Goal: Task Accomplishment & Management: Manage account settings

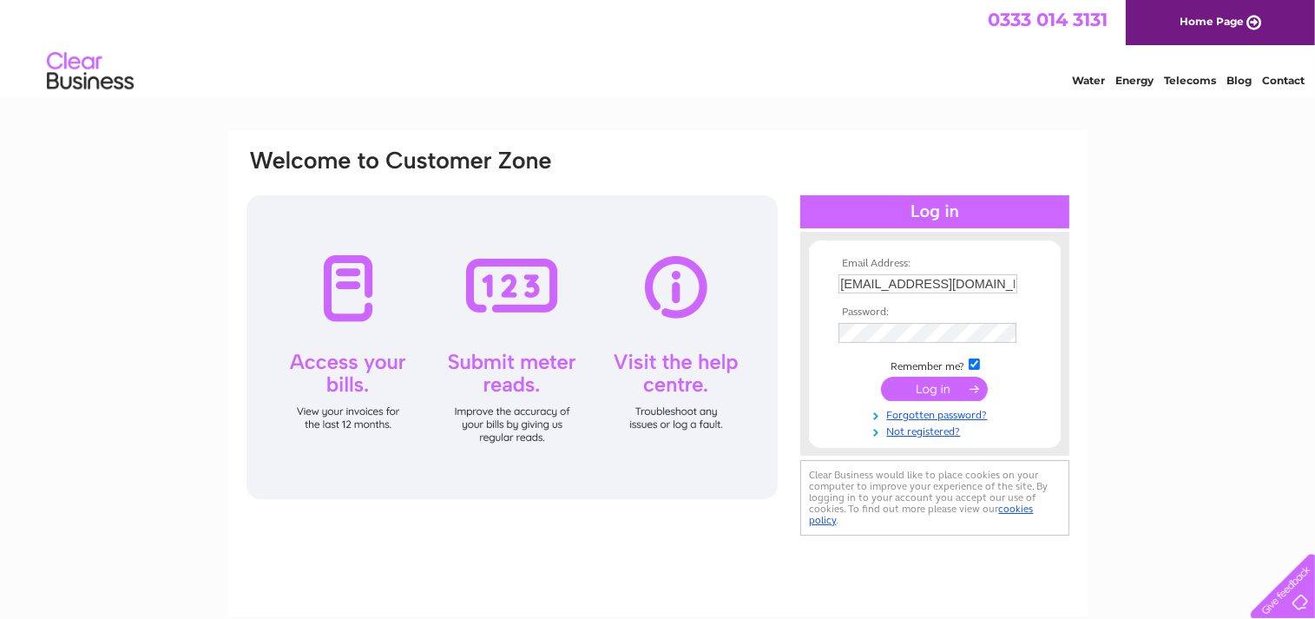
click at [940, 391] on input "submit" at bounding box center [934, 389] width 107 height 24
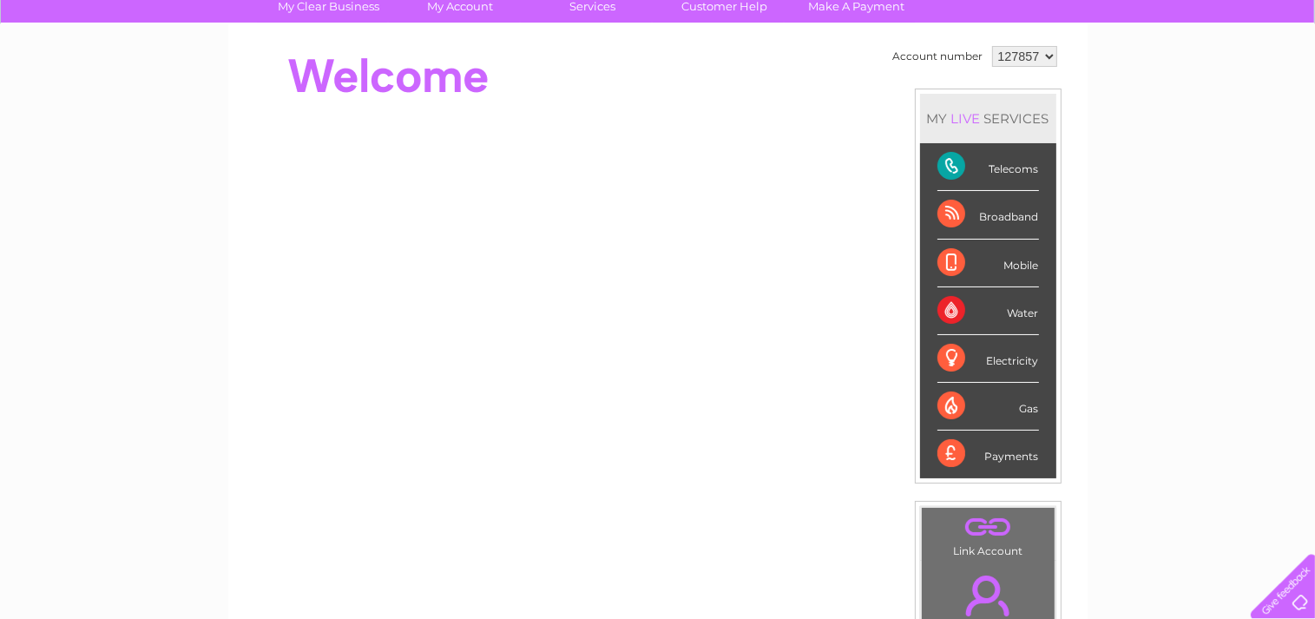
scroll to position [139, 0]
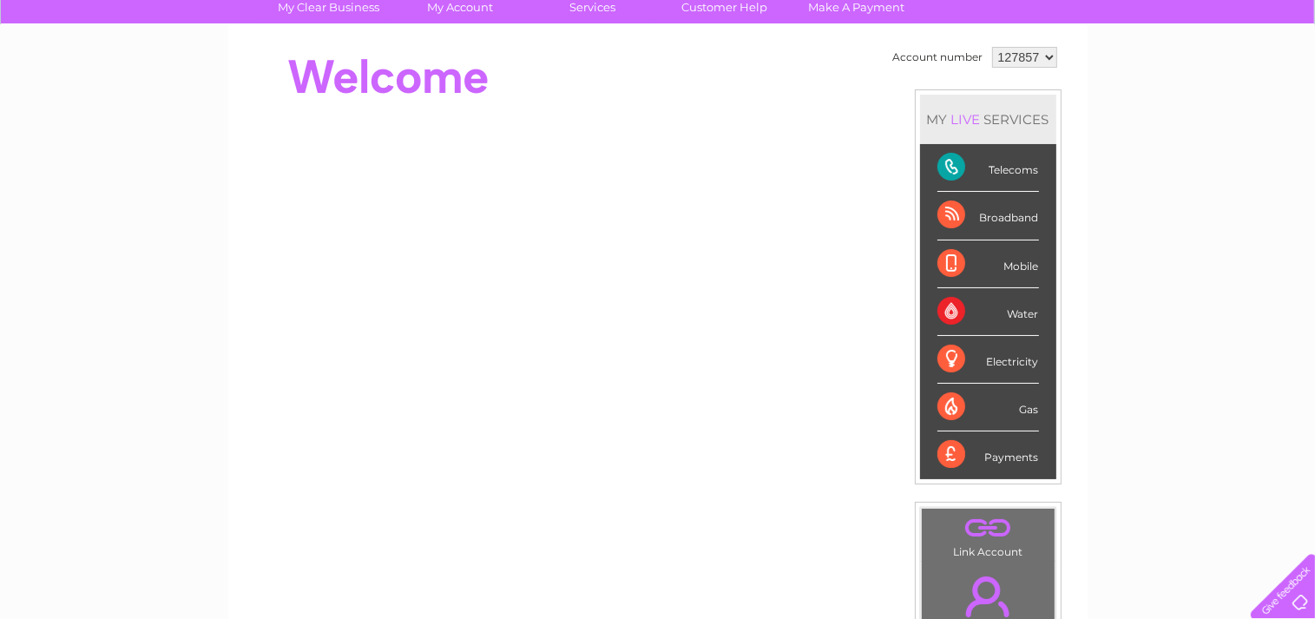
click at [986, 172] on div "Telecoms" at bounding box center [988, 168] width 102 height 48
click at [949, 173] on div "Telecoms" at bounding box center [988, 168] width 102 height 48
drag, startPoint x: 998, startPoint y: 220, endPoint x: 1064, endPoint y: 214, distance: 66.2
click at [1000, 220] on div "Broadband" at bounding box center [988, 216] width 102 height 48
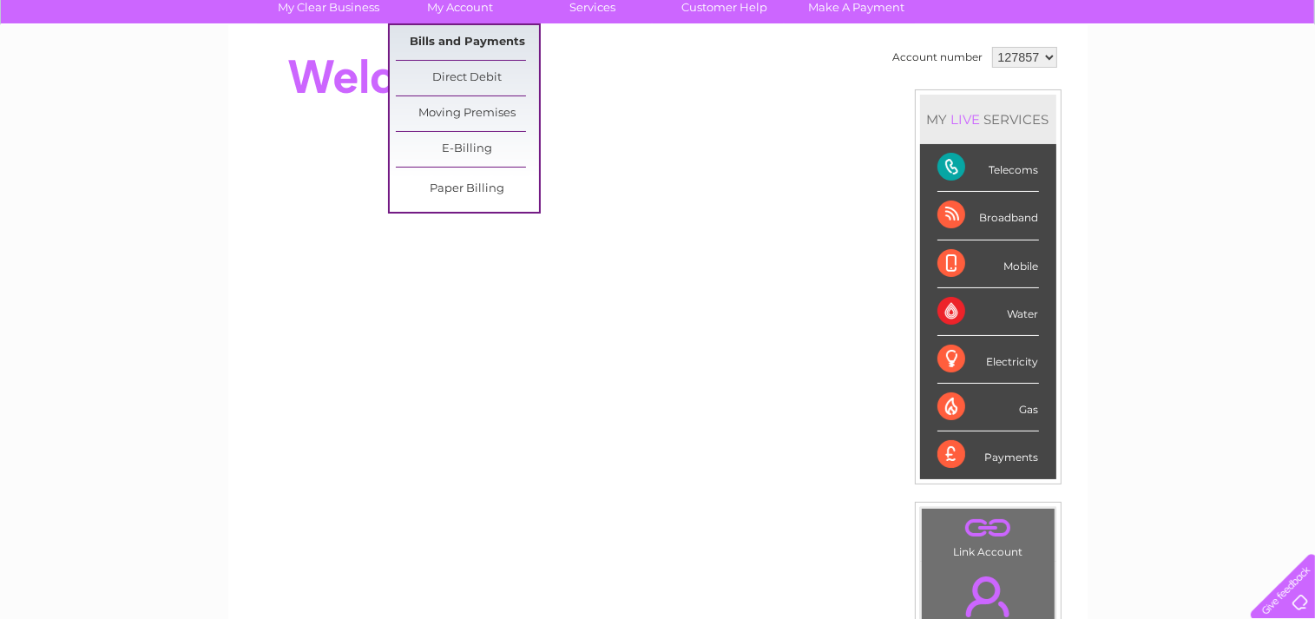
click at [456, 37] on link "Bills and Payments" at bounding box center [467, 42] width 143 height 35
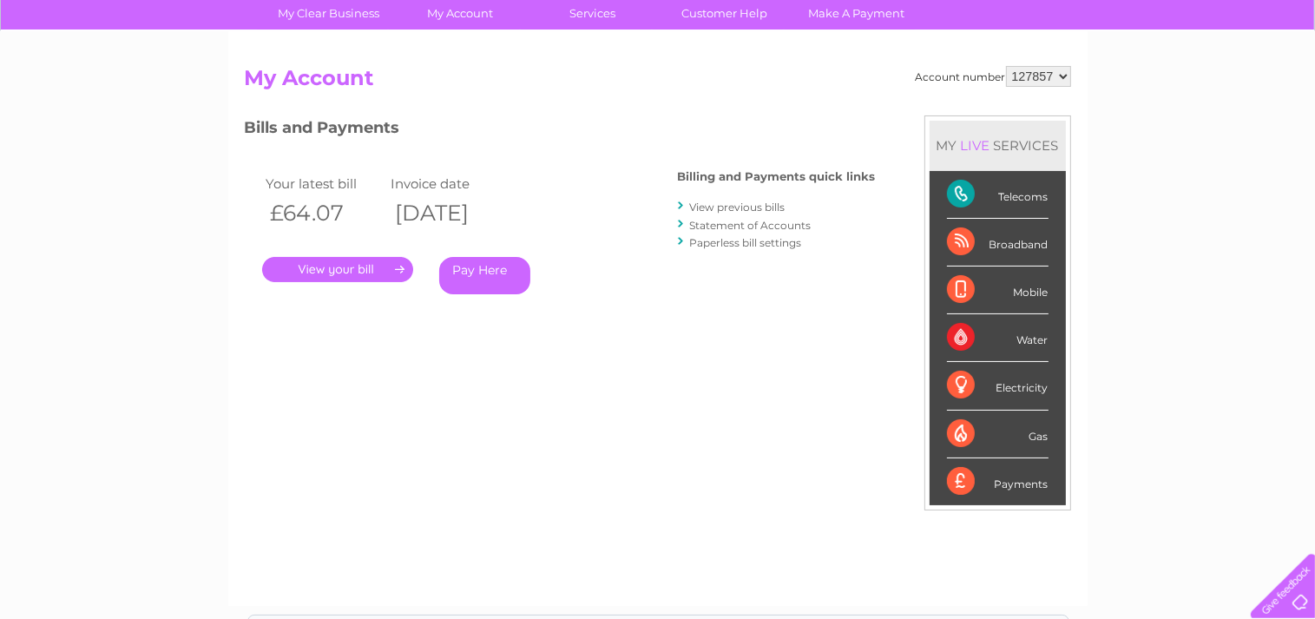
scroll to position [101, 0]
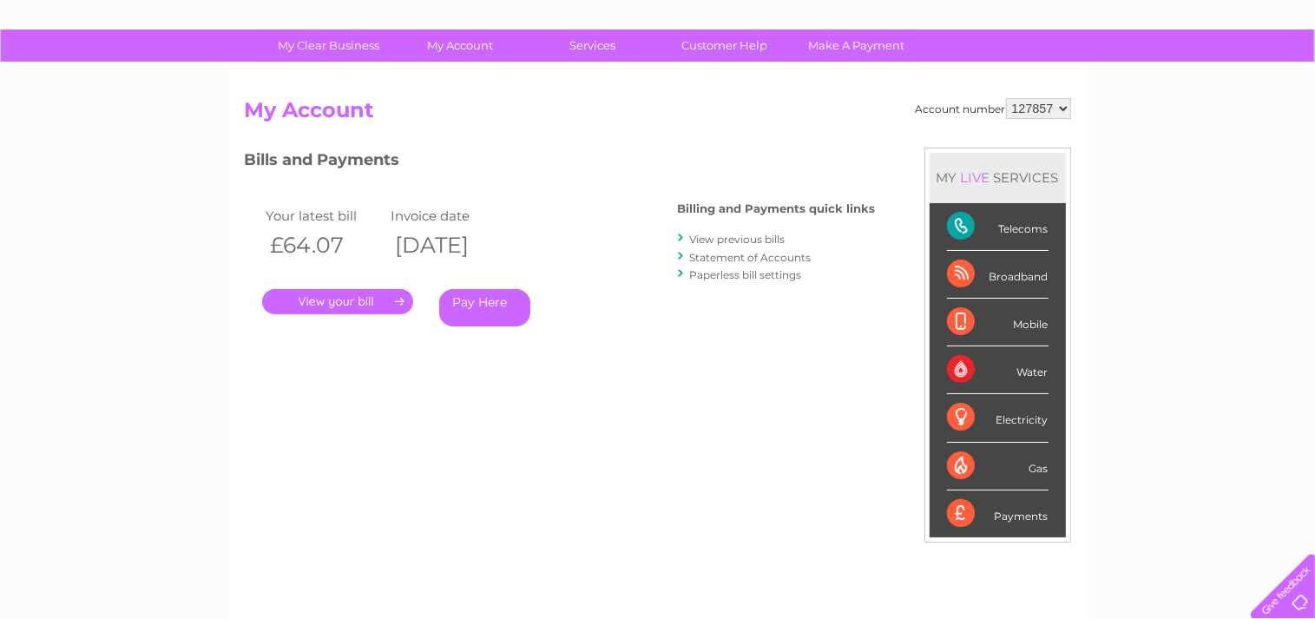
click at [339, 299] on link "." at bounding box center [337, 301] width 151 height 25
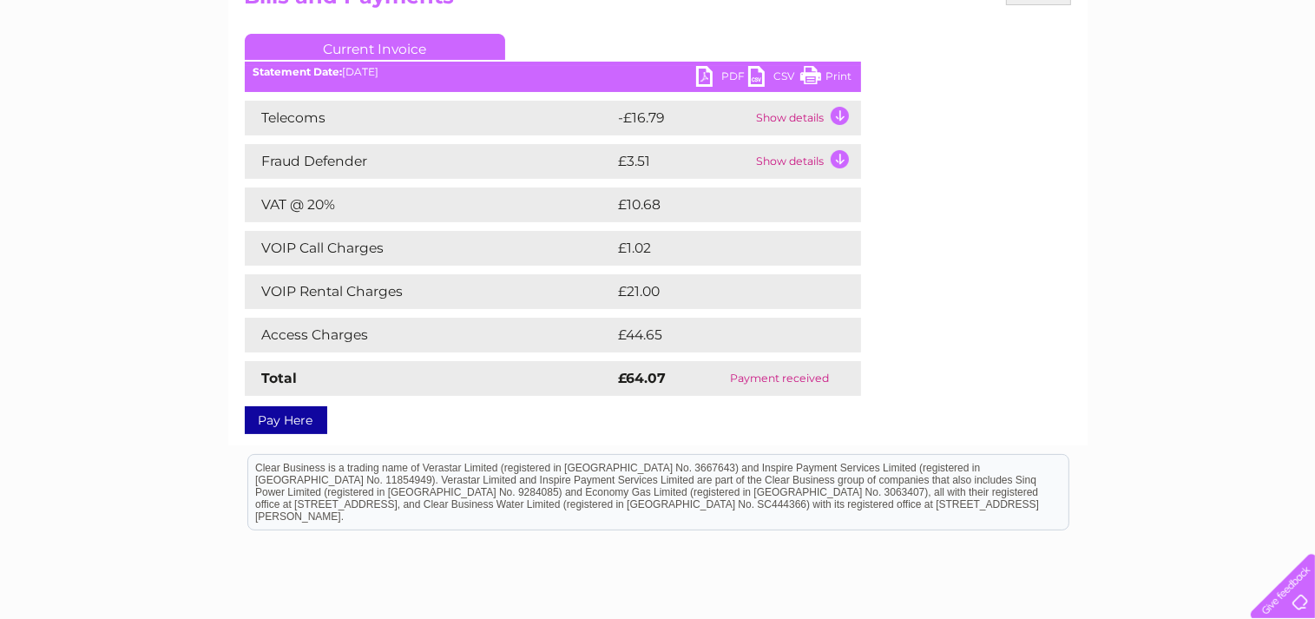
scroll to position [212, 0]
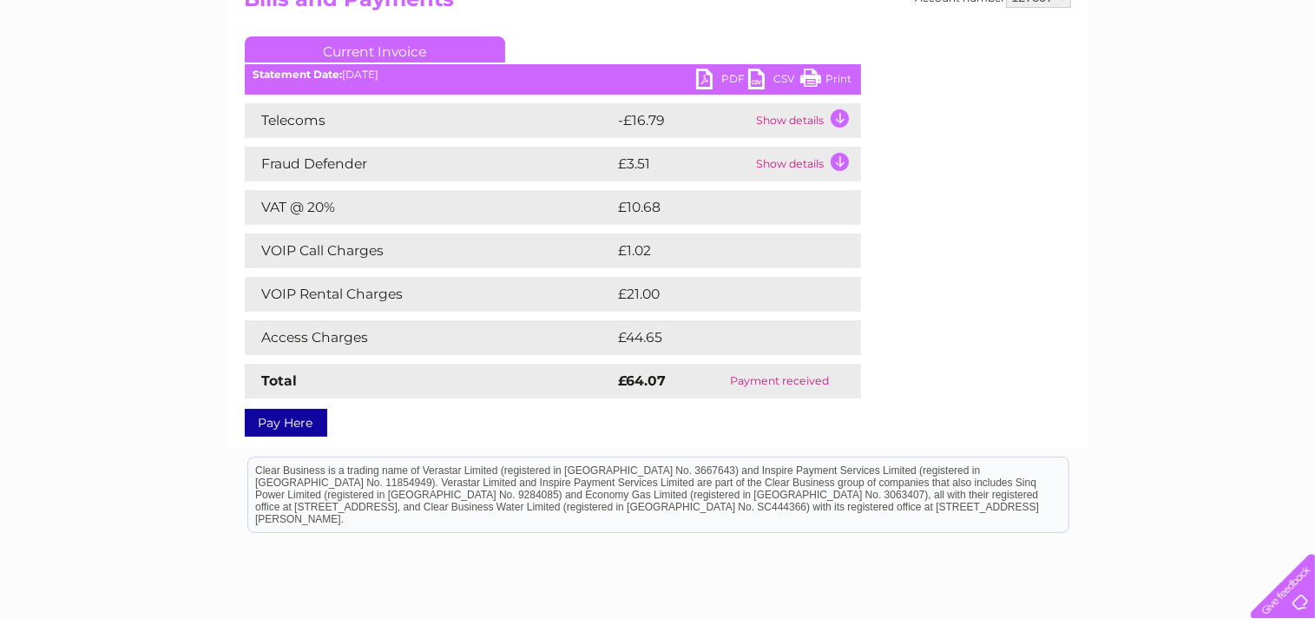
click at [783, 116] on td "Show details" at bounding box center [806, 120] width 108 height 35
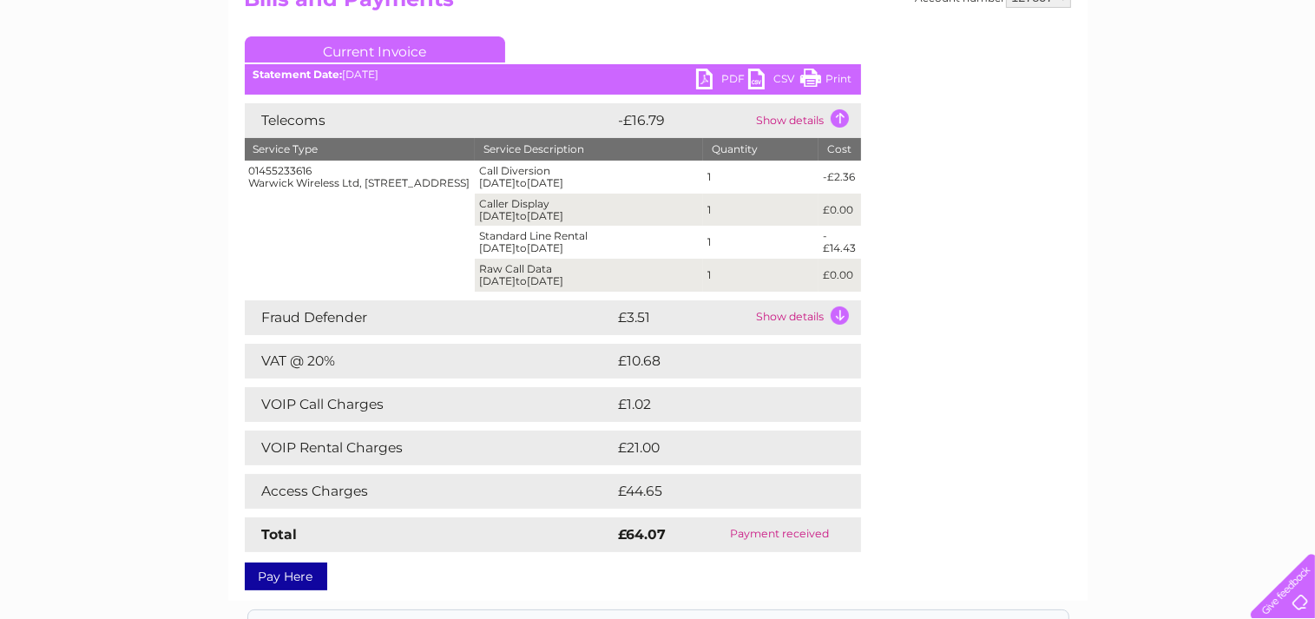
click at [792, 313] on td "Show details" at bounding box center [806, 317] width 108 height 35
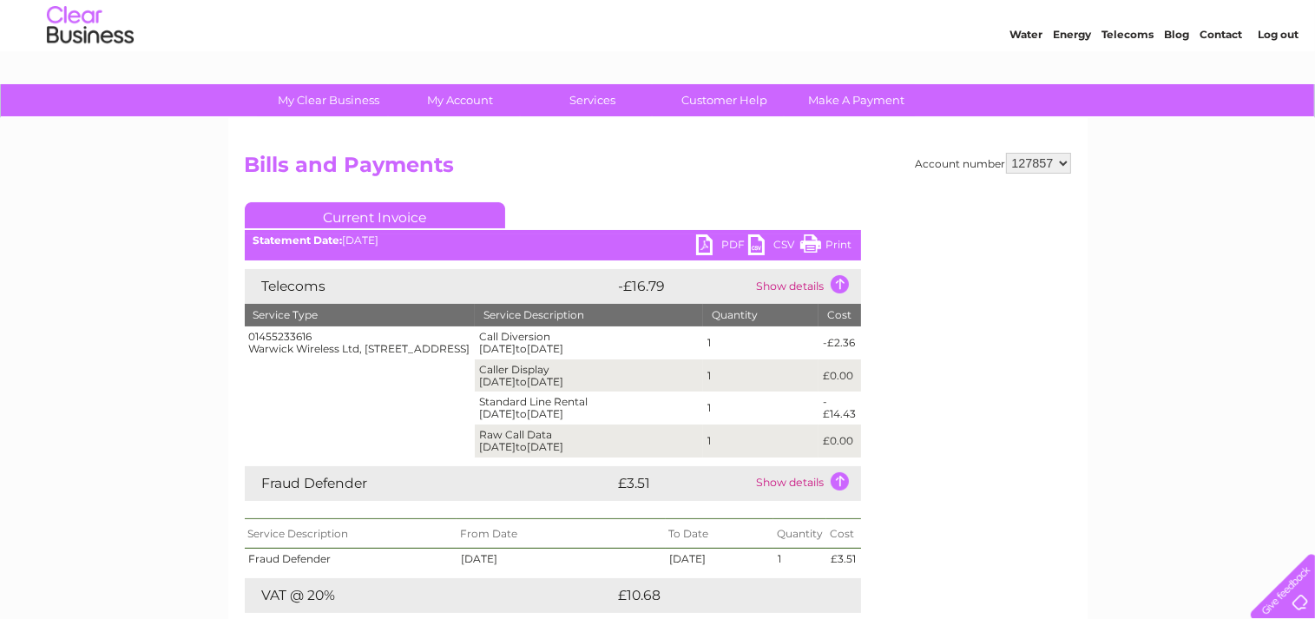
scroll to position [0, 0]
